Goal: Find specific page/section: Find specific page/section

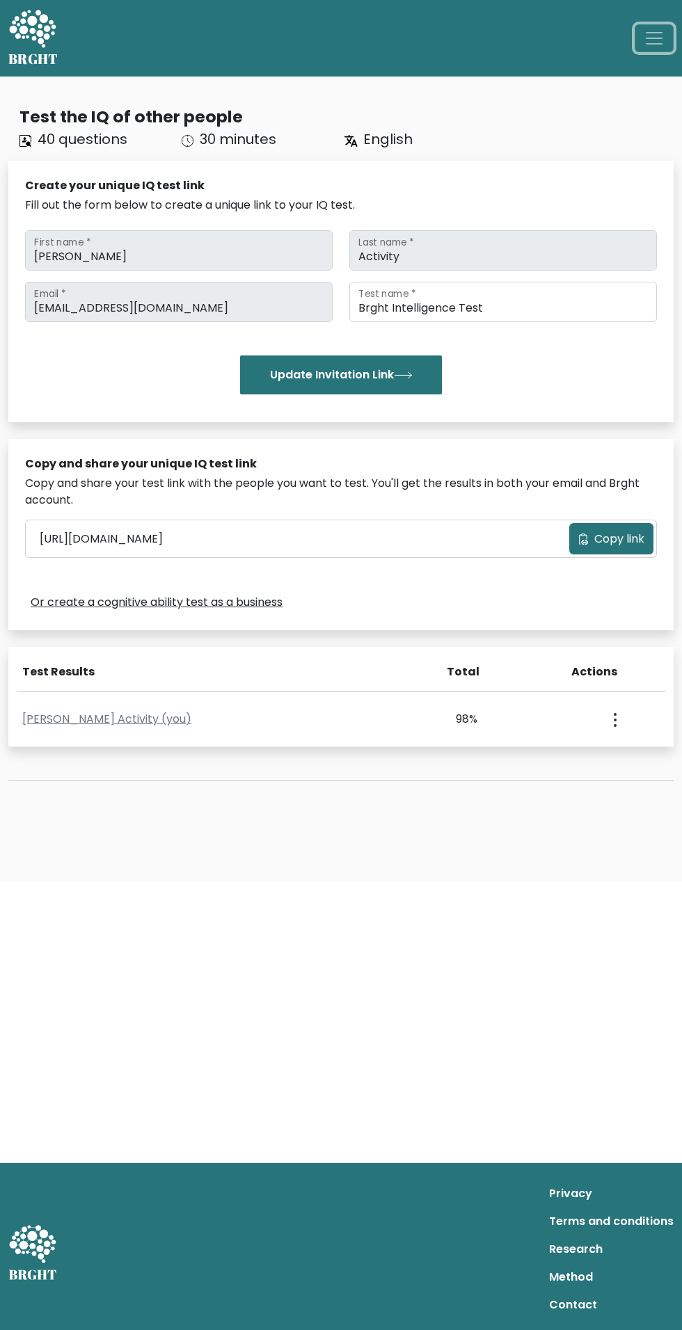
click at [646, 44] on span "Toggle navigation" at bounding box center [654, 38] width 21 height 21
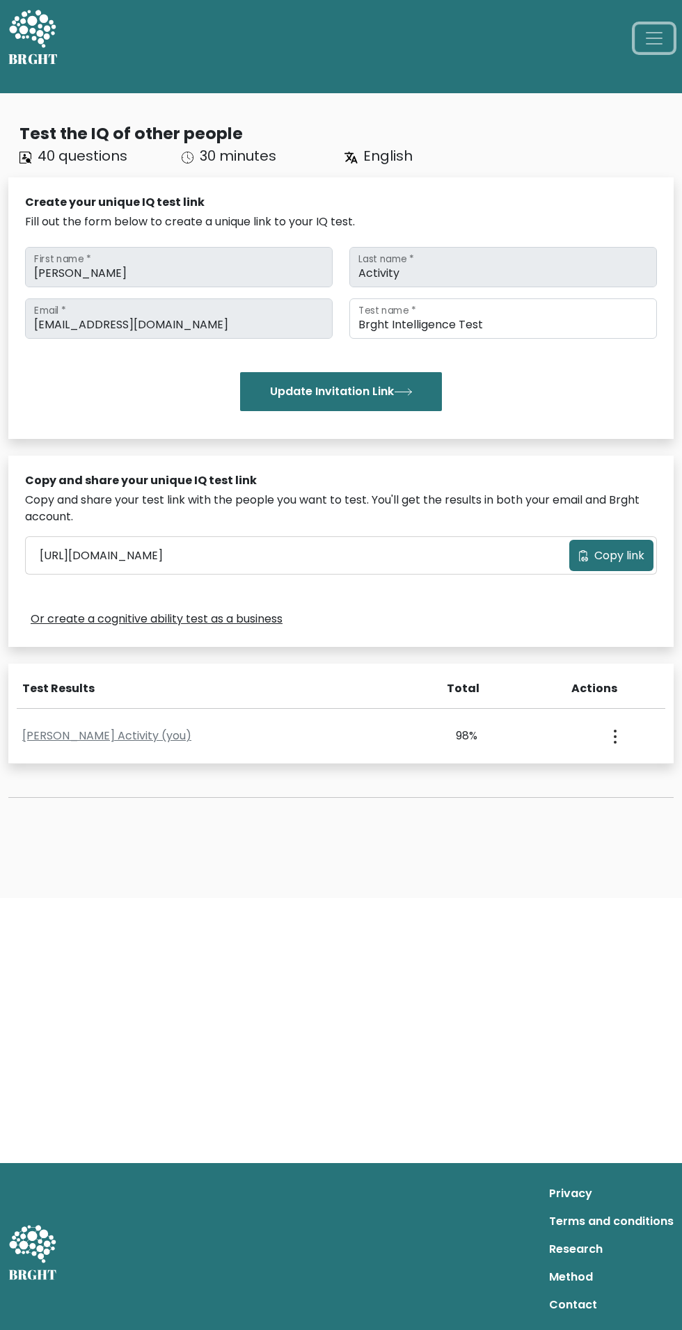
click at [653, 40] on span "Toggle navigation" at bounding box center [654, 38] width 21 height 21
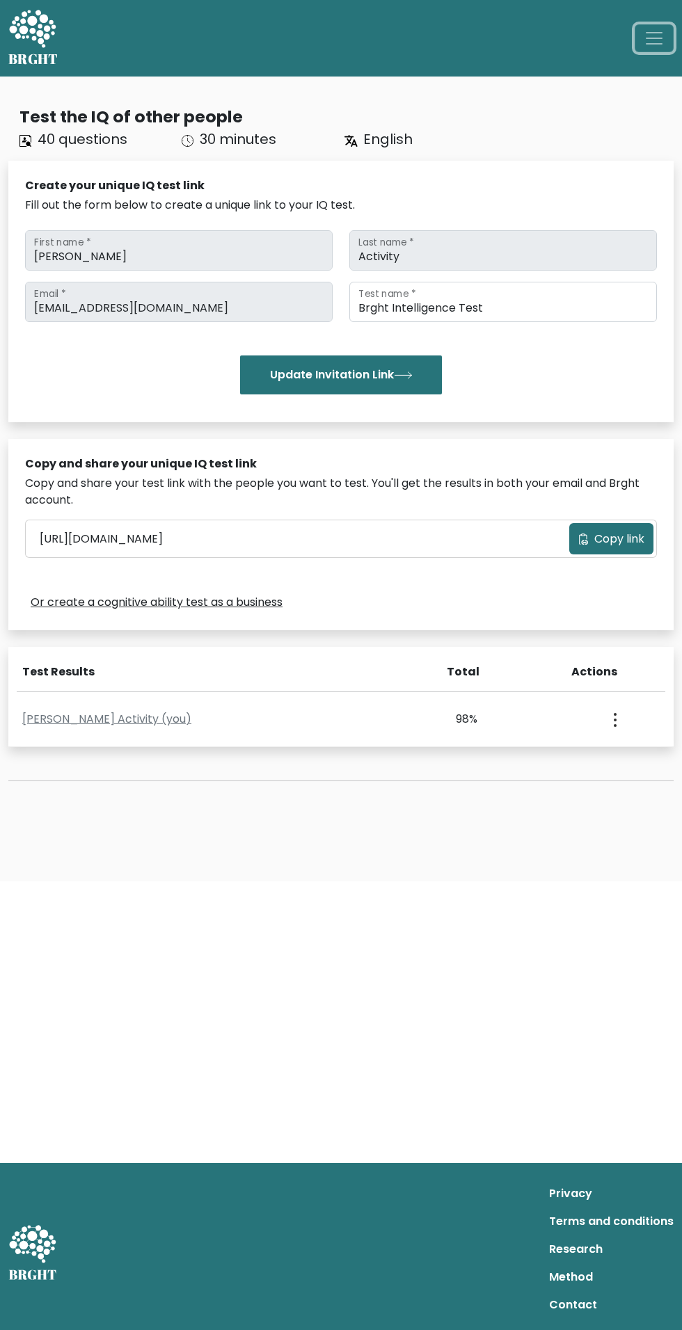
click at [654, 40] on span "Toggle navigation" at bounding box center [654, 38] width 21 height 21
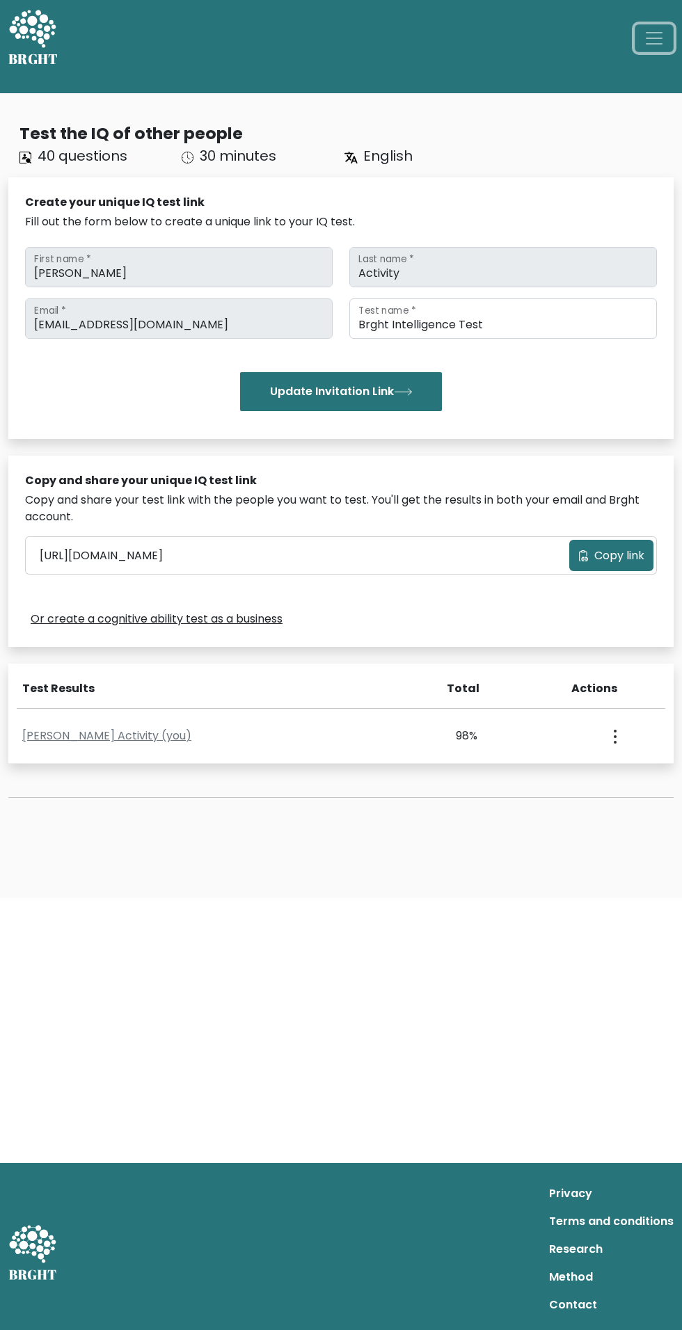
click at [654, 34] on span "Toggle navigation" at bounding box center [654, 38] width 21 height 21
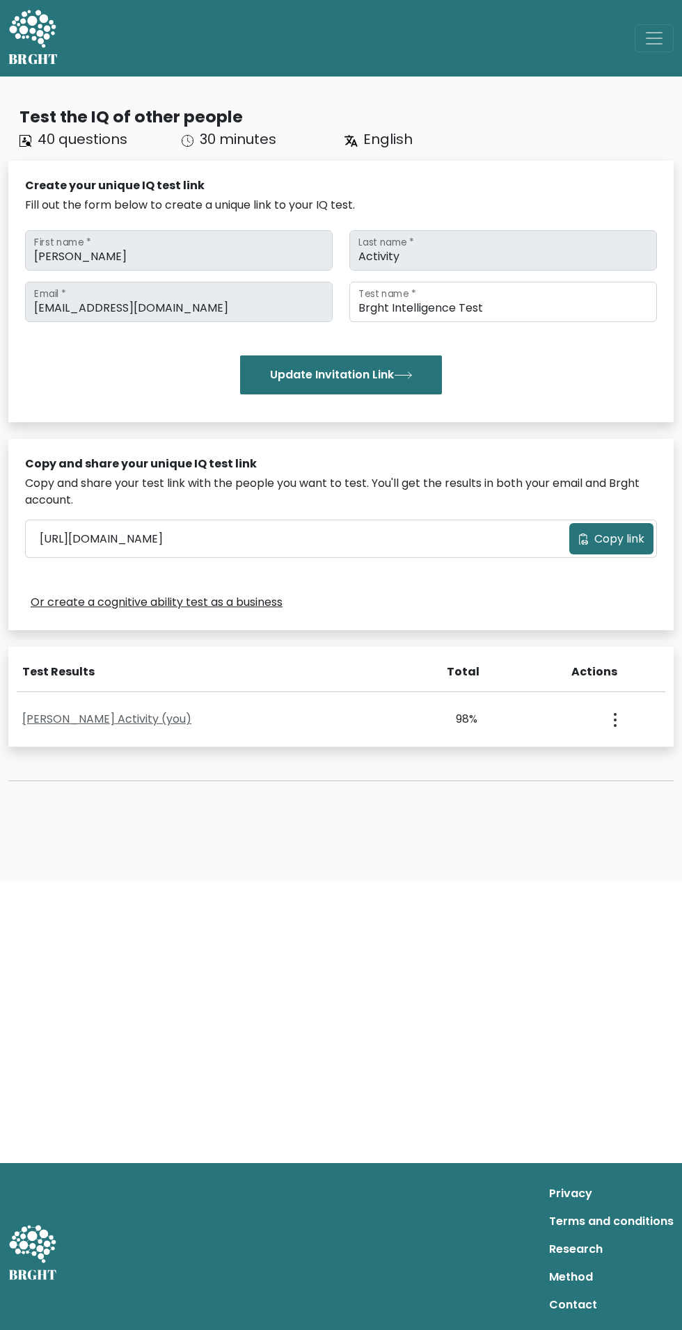
click at [74, 718] on link "Nelson Activity (you)" at bounding box center [106, 719] width 169 height 16
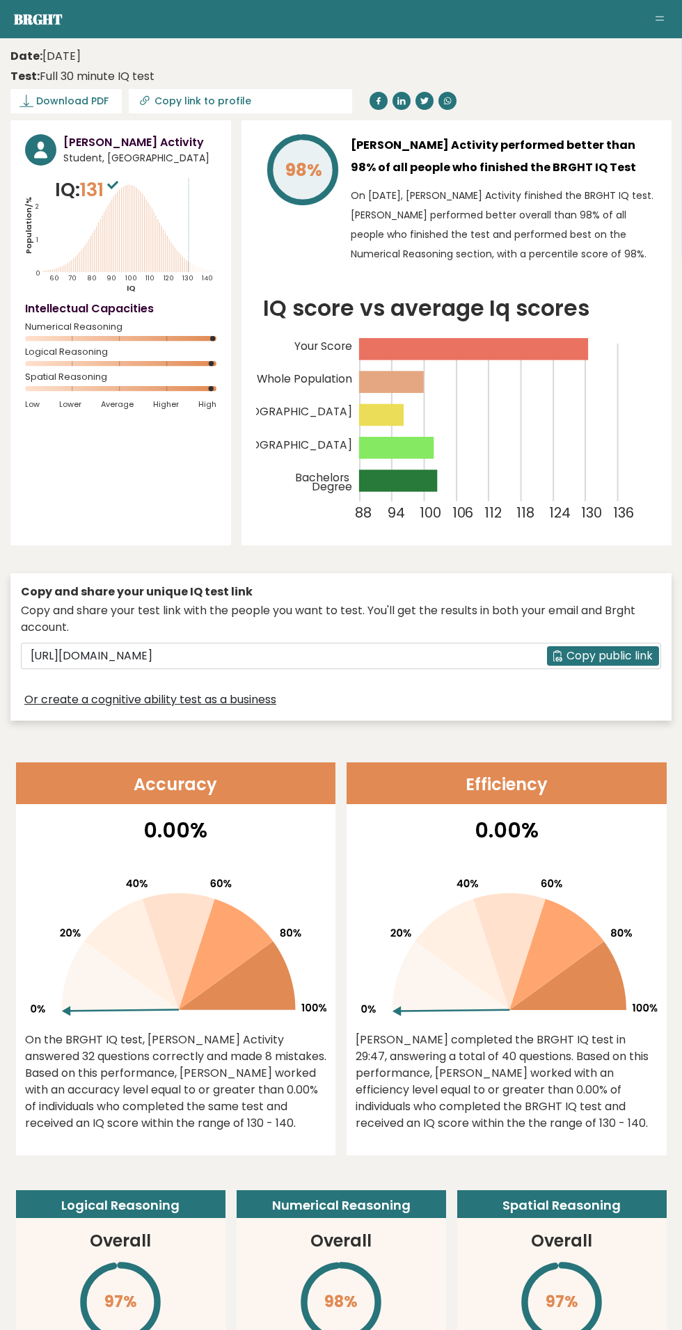
click at [404, 1005] on icon at bounding box center [450, 976] width 117 height 69
